Goal: Task Accomplishment & Management: Use online tool/utility

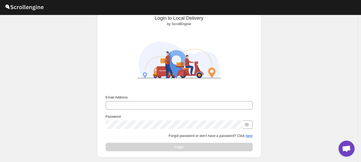
scroll to position [49, 0]
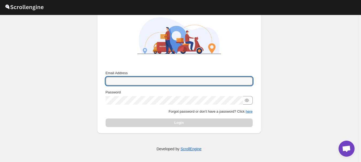
type input "milgosutyonetim@gmail.com"
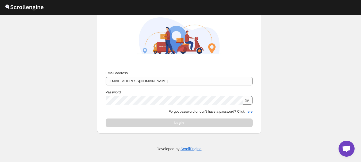
click at [166, 123] on div "Login" at bounding box center [179, 123] width 147 height 9
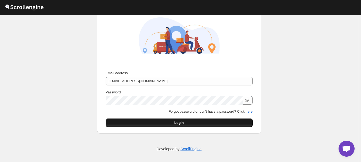
click at [178, 123] on span "Login" at bounding box center [178, 122] width 9 height 5
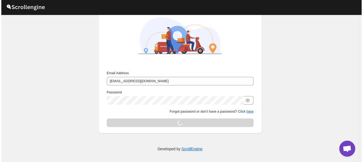
scroll to position [0, 0]
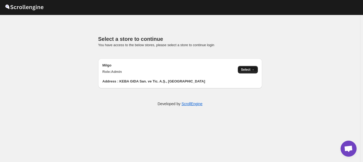
click at [249, 70] on span "Select →" at bounding box center [248, 70] width 14 height 4
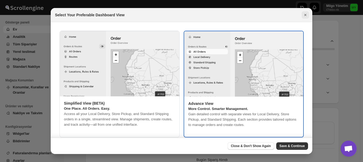
click at [306, 16] on icon "Close" at bounding box center [305, 14] width 5 height 5
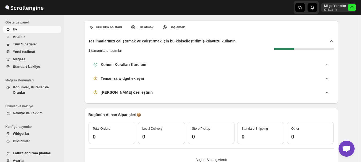
click at [25, 55] on link "Yerel teslimat" at bounding box center [32, 51] width 58 height 7
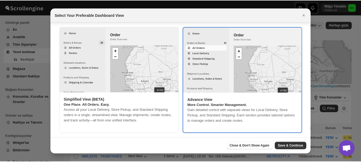
scroll to position [8, 0]
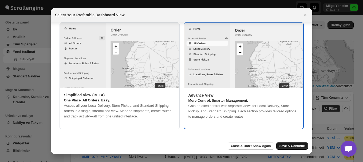
click at [289, 146] on span "Save & Continue" at bounding box center [292, 146] width 25 height 4
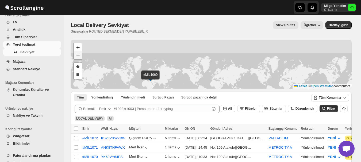
scroll to position [11, 0]
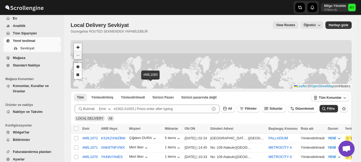
click at [72, 121] on div "Submit Bulmak Emir All Filtreler Sütunlar Düzenlemek Filtre LOCAL DELIVERY All" at bounding box center [211, 113] width 281 height 21
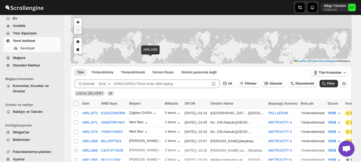
scroll to position [0, 0]
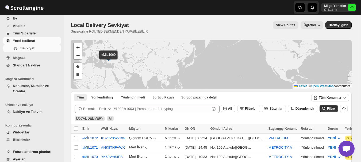
click at [37, 43] on span "Yerel teslimat" at bounding box center [36, 40] width 47 height 5
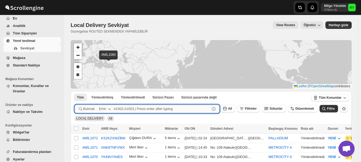
click at [200, 111] on input "text" at bounding box center [162, 109] width 96 height 9
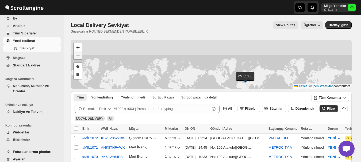
click at [102, 108] on div "Emir" at bounding box center [102, 108] width 7 height 5
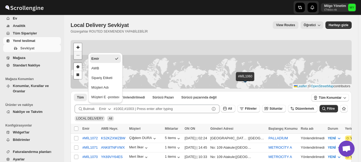
click at [71, 104] on div "Tüm Yönlendirilmiş Yönlendirilmedi Sürücü Pazarı Sürücü pazarında değil More Fi…" at bounding box center [190, 97] width 238 height 13
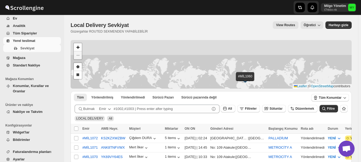
click at [100, 33] on p "Güzergahlar ROUTED SEKMENDEN YAPABİLEBİLİR" at bounding box center [109, 31] width 77 height 4
click at [100, 30] on p "Güzergahlar ROUTED SEKMENDEN YAPABİLEBİLİR" at bounding box center [109, 31] width 77 height 4
click at [119, 30] on p "Güzergahlar ROUTED SEKMENDEN YAPABİLEBİLİR" at bounding box center [109, 31] width 77 height 4
click at [123, 29] on p "Güzergahlar ROUTED SEKMENDEN YAPABİLEBİLİR" at bounding box center [109, 31] width 77 height 4
click at [33, 41] on span "Yerel teslimat" at bounding box center [24, 41] width 22 height 4
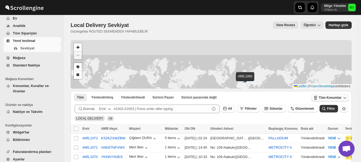
click at [324, 98] on span "Tüm Konumlar" at bounding box center [330, 98] width 23 height 4
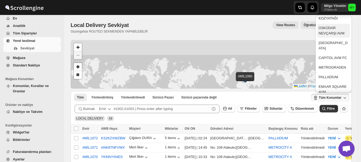
scroll to position [134, 0]
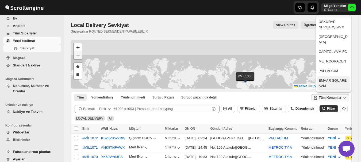
click at [330, 79] on div "EMAAR SQUARE AVM" at bounding box center [334, 83] width 30 height 11
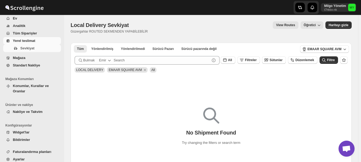
click at [161, 80] on div "No Shipment Found Try changing the filters or search term" at bounding box center [211, 123] width 281 height 97
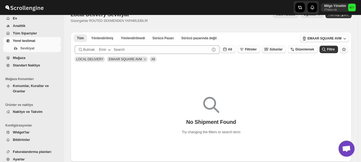
scroll to position [0, 0]
